Goal: Information Seeking & Learning: Learn about a topic

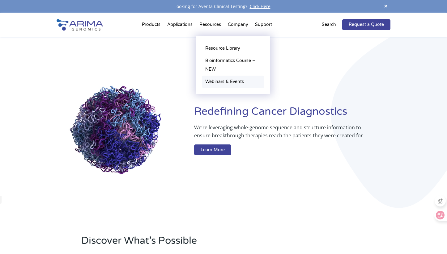
click at [222, 82] on link "Webinars & Events" at bounding box center [233, 82] width 62 height 12
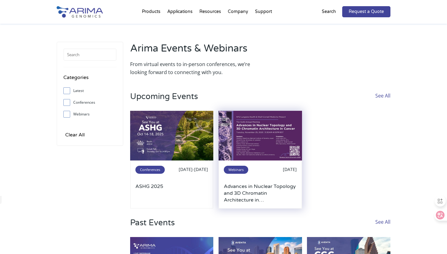
click at [286, 146] on img at bounding box center [259, 136] width 83 height 50
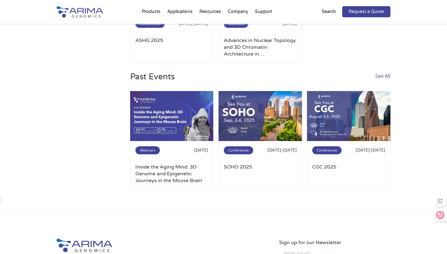
scroll to position [148, 0]
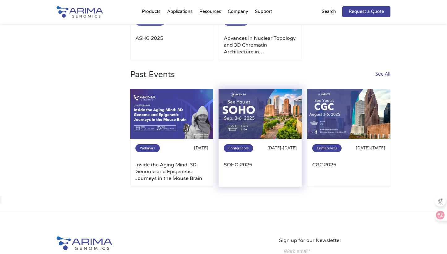
click at [273, 128] on img at bounding box center [259, 114] width 83 height 50
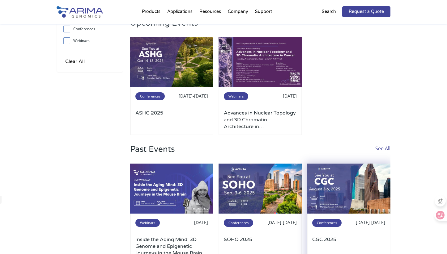
scroll to position [74, 0]
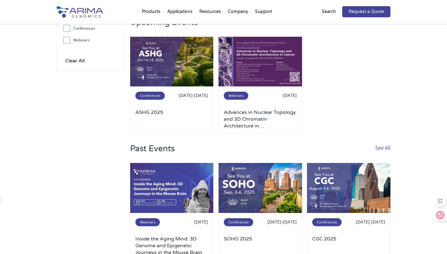
click at [381, 150] on link "See All" at bounding box center [382, 153] width 15 height 19
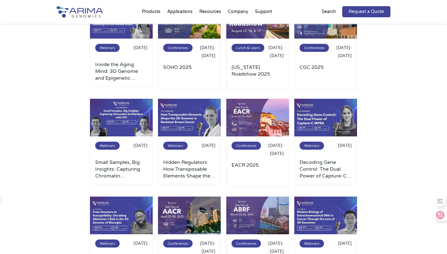
scroll to position [74, 0]
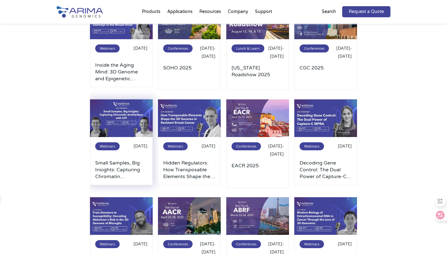
click at [122, 125] on img at bounding box center [121, 119] width 63 height 38
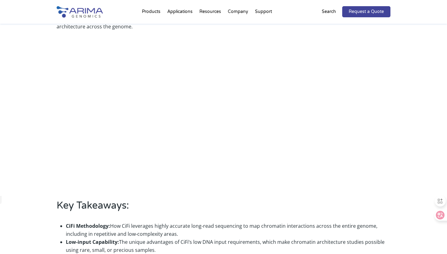
scroll to position [223, 0]
